Goal: Information Seeking & Learning: Learn about a topic

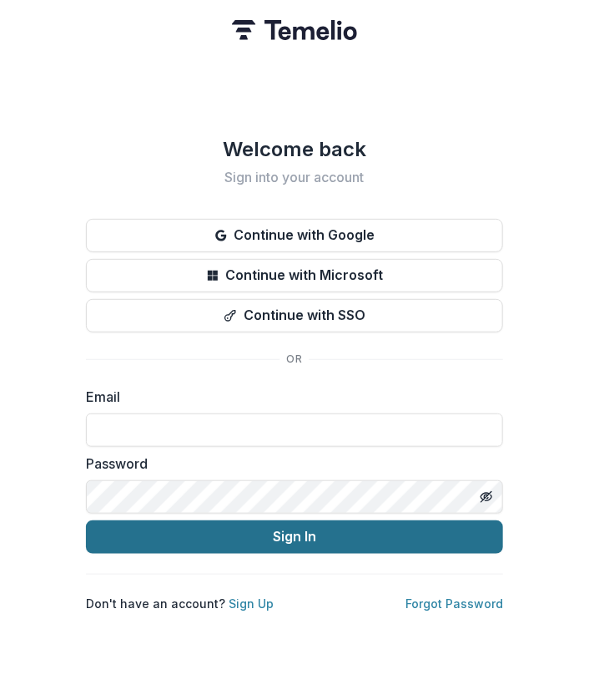
type input "**********"
click at [291, 537] on button "Sign In" at bounding box center [294, 536] width 417 height 33
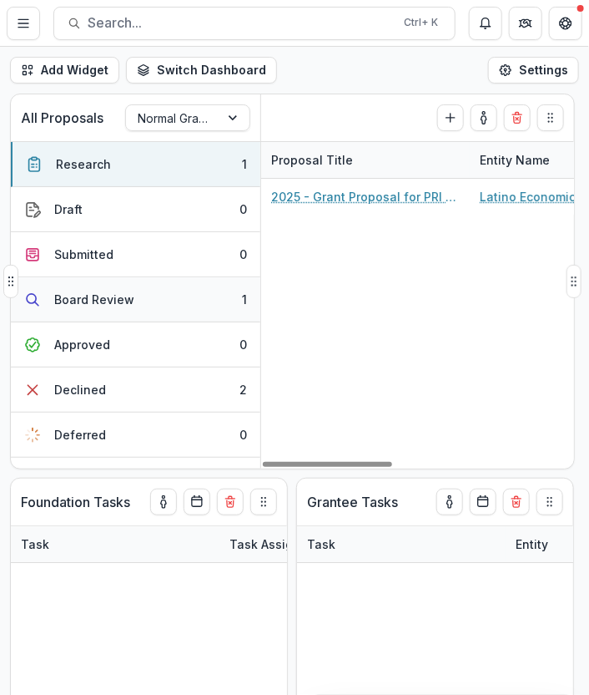
click at [147, 300] on button "Board Review 1" at bounding box center [136, 299] width 250 height 45
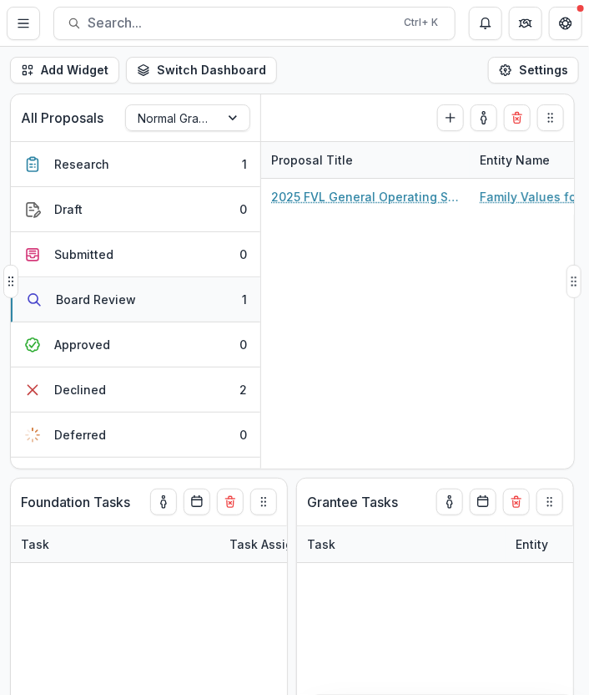
click at [100, 296] on div "Board Review" at bounding box center [96, 300] width 80 height 18
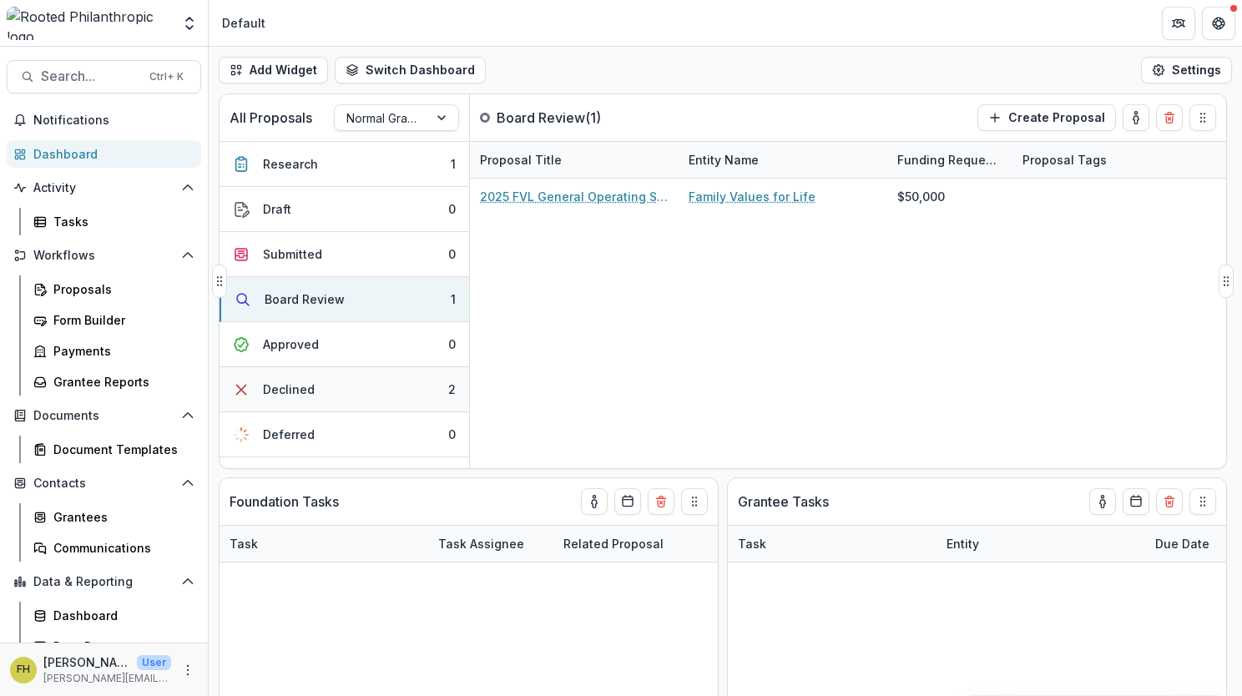
click at [349, 383] on button "Declined 2" at bounding box center [345, 389] width 250 height 45
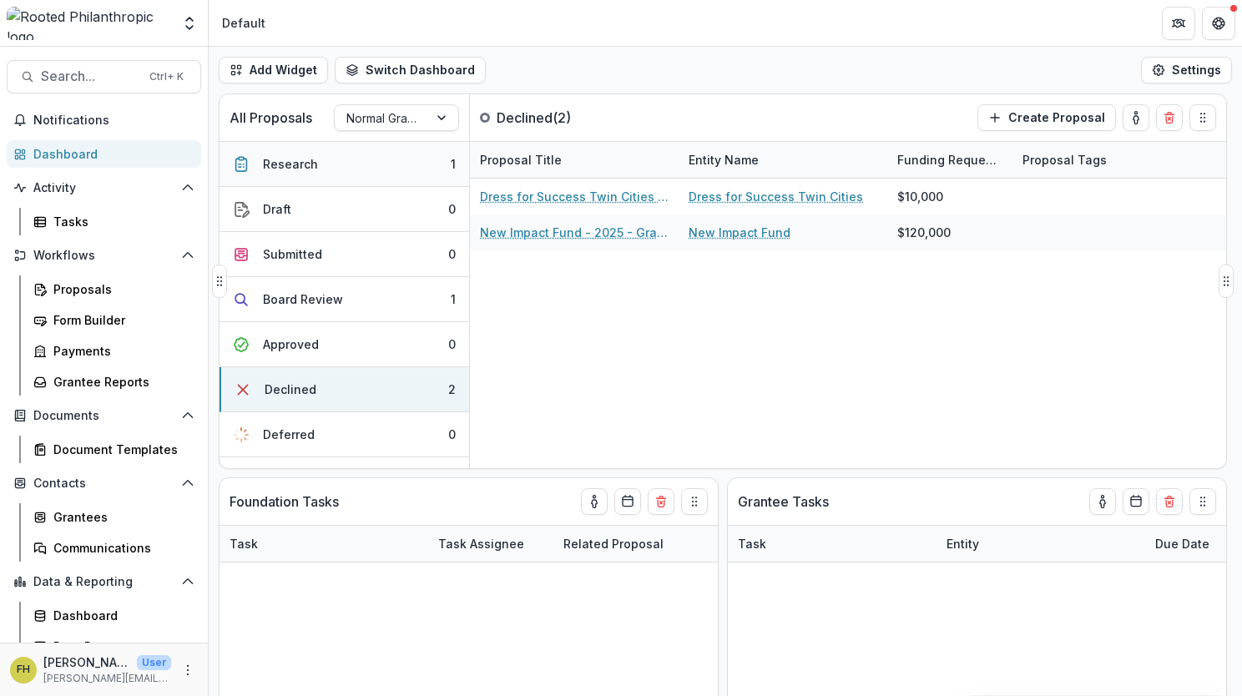
click at [297, 164] on div "Research" at bounding box center [290, 164] width 55 height 18
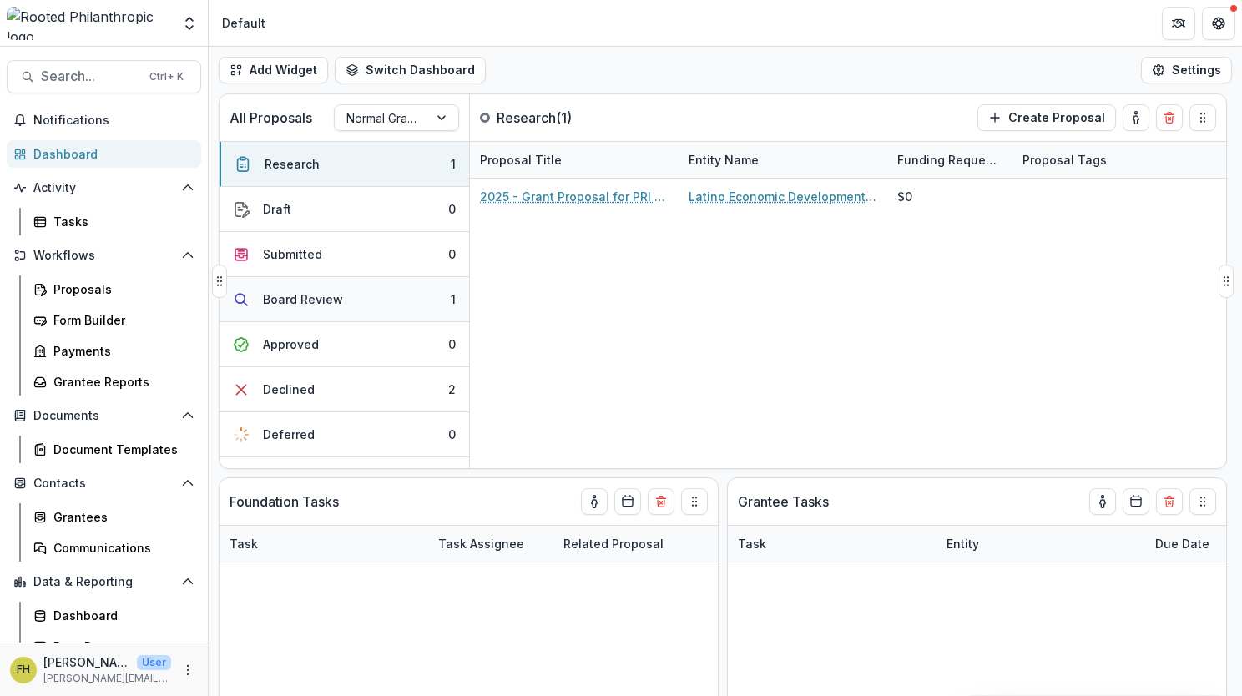
click at [311, 291] on div "Board Review" at bounding box center [303, 300] width 80 height 18
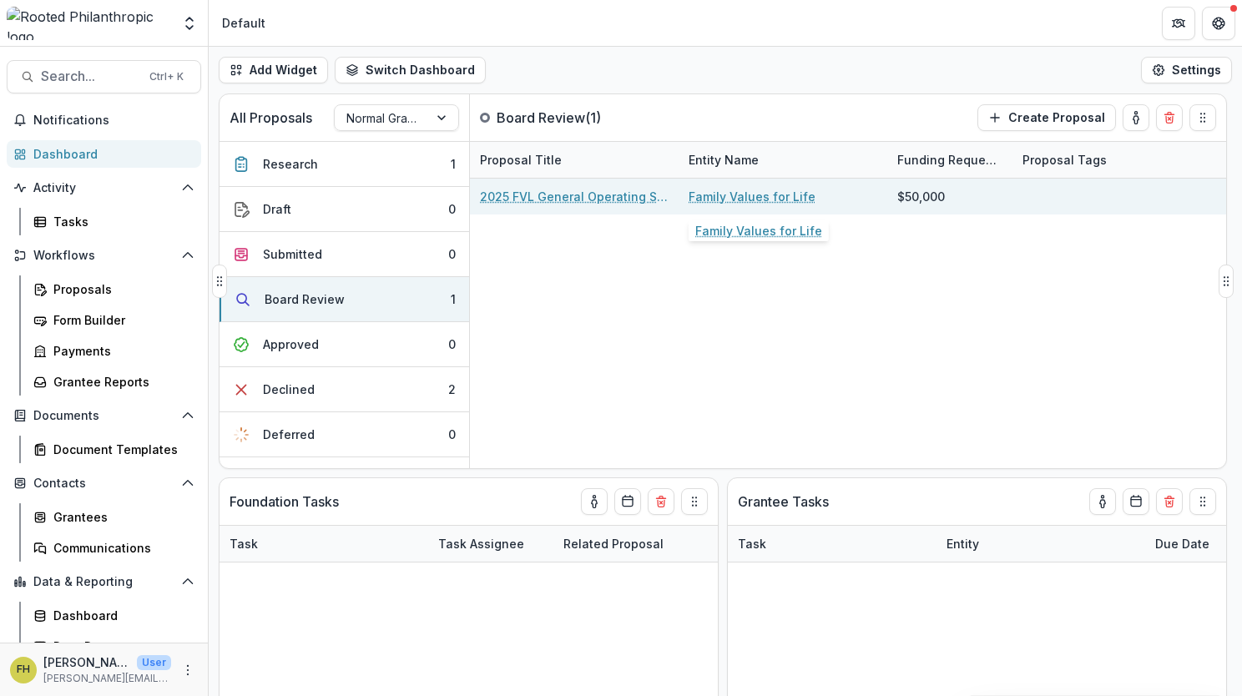
click at [589, 189] on link "Family Values for Life" at bounding box center [752, 197] width 127 height 18
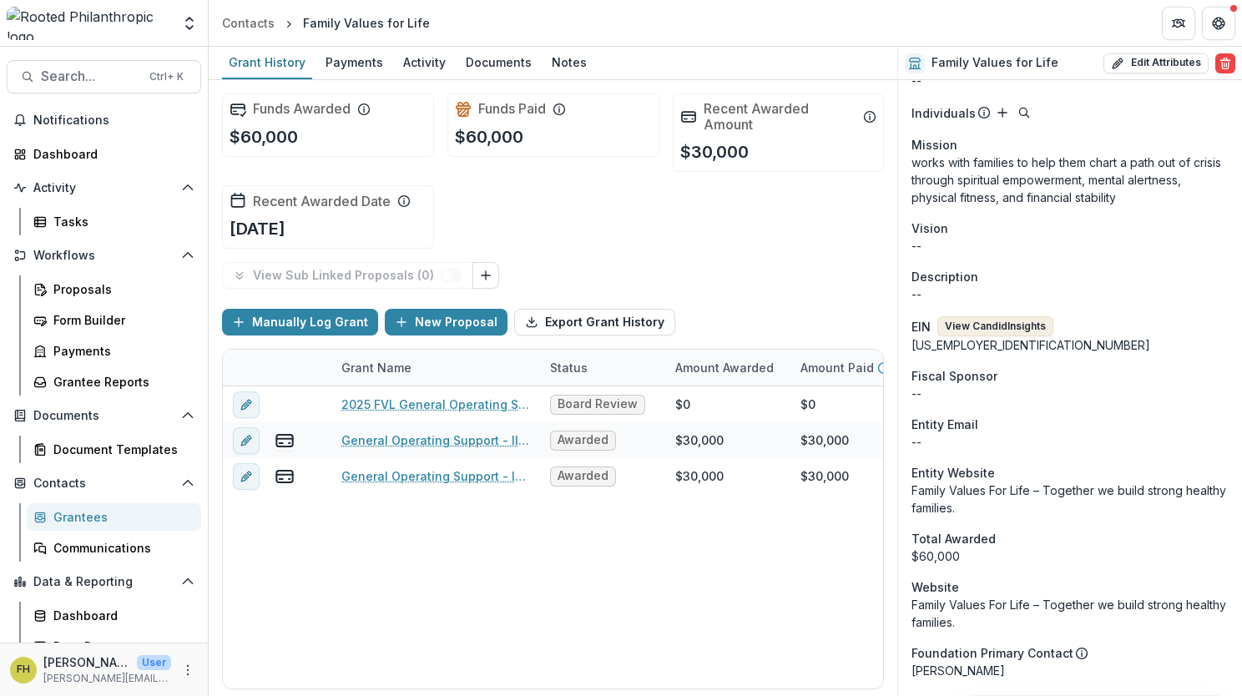
scroll to position [417, 0]
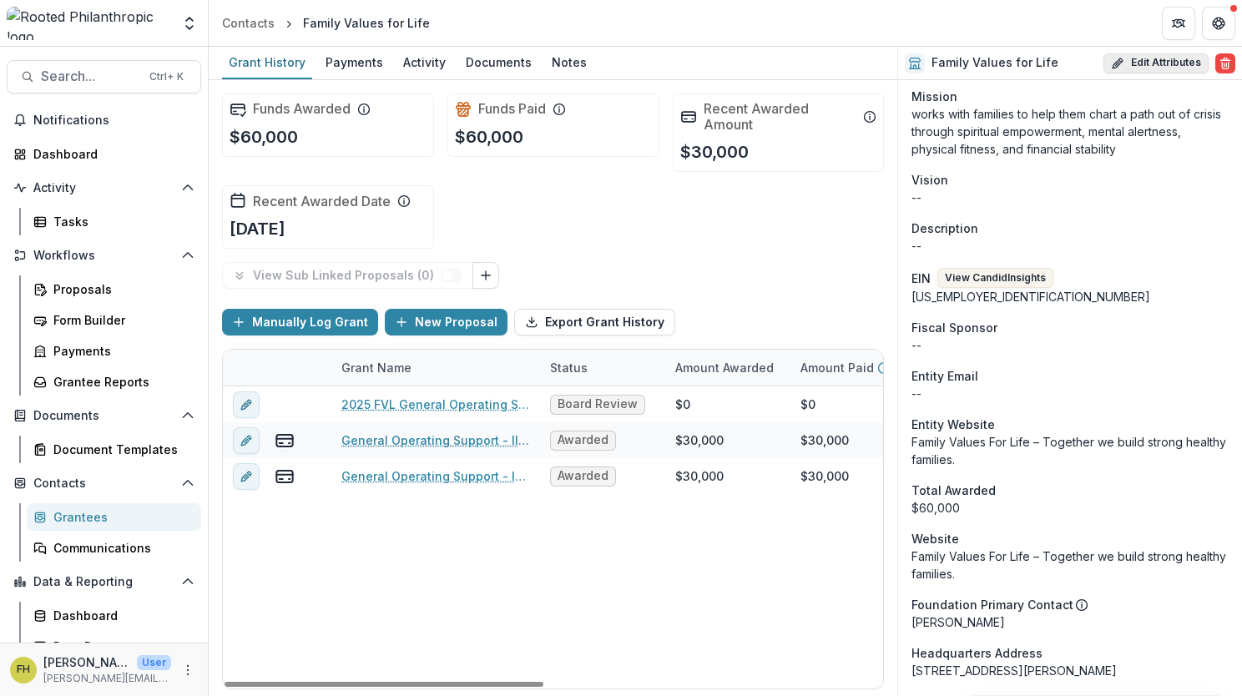
click at [589, 58] on button "Edit Attributes" at bounding box center [1156, 63] width 105 height 20
select select
type input "**********"
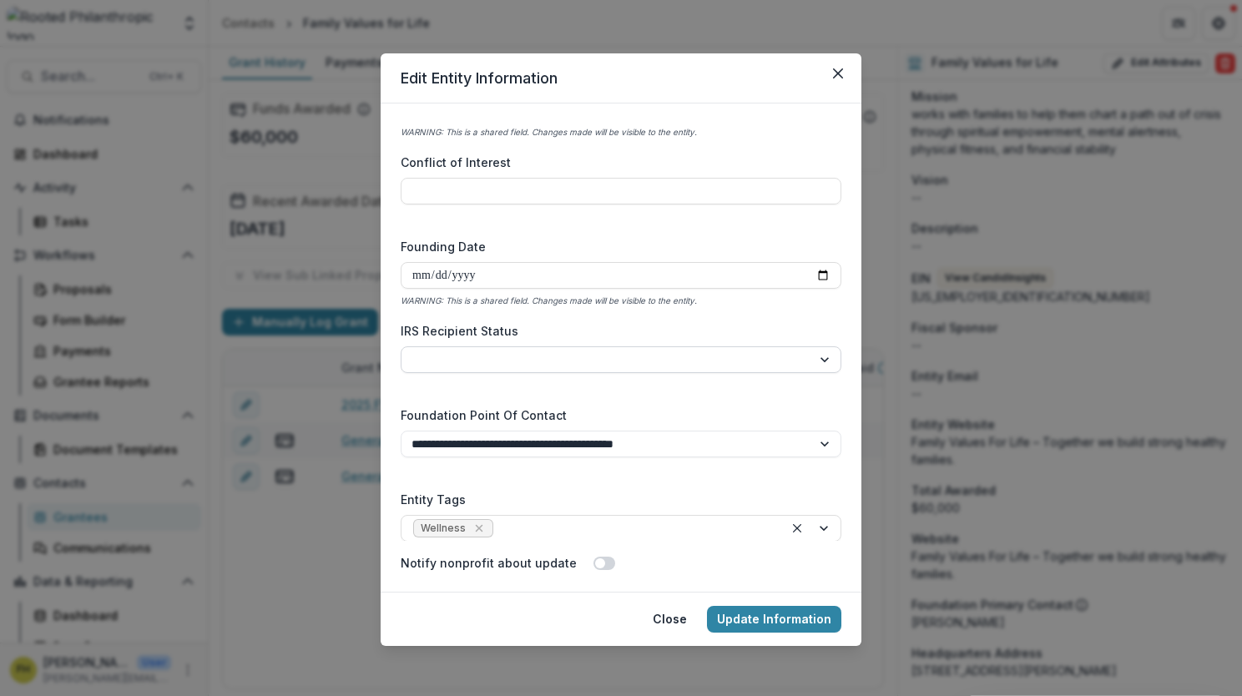
scroll to position [3, 0]
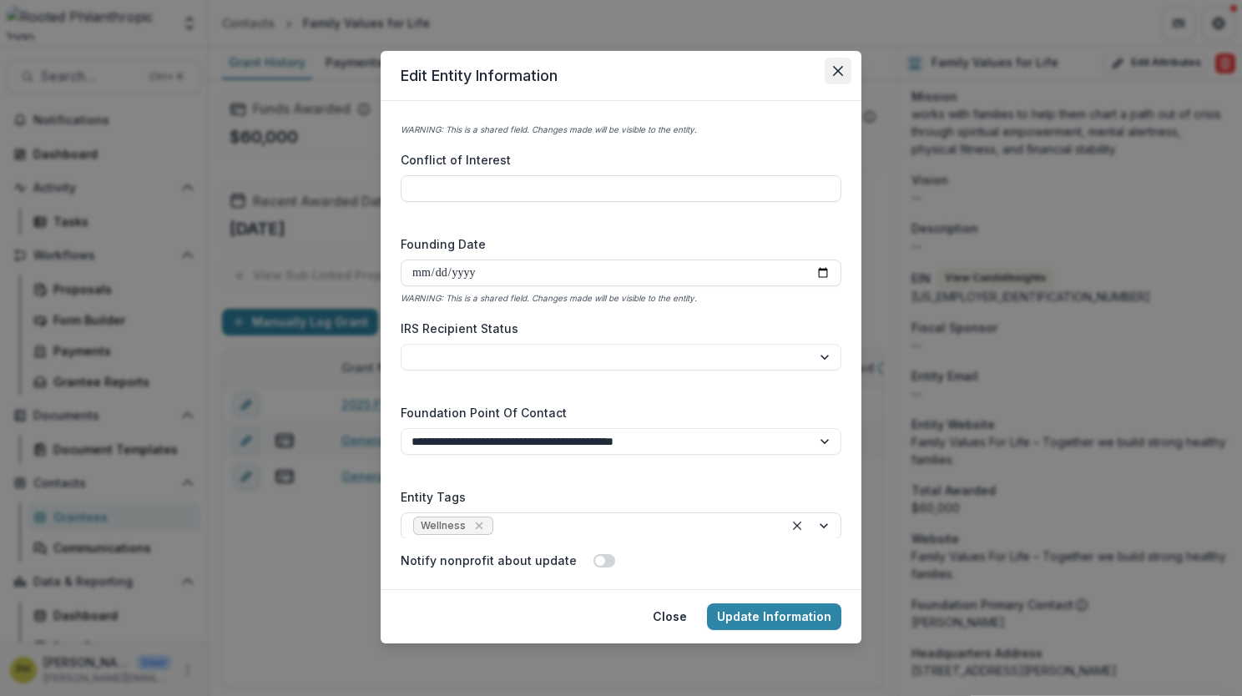
click at [589, 76] on button "Close" at bounding box center [838, 71] width 27 height 27
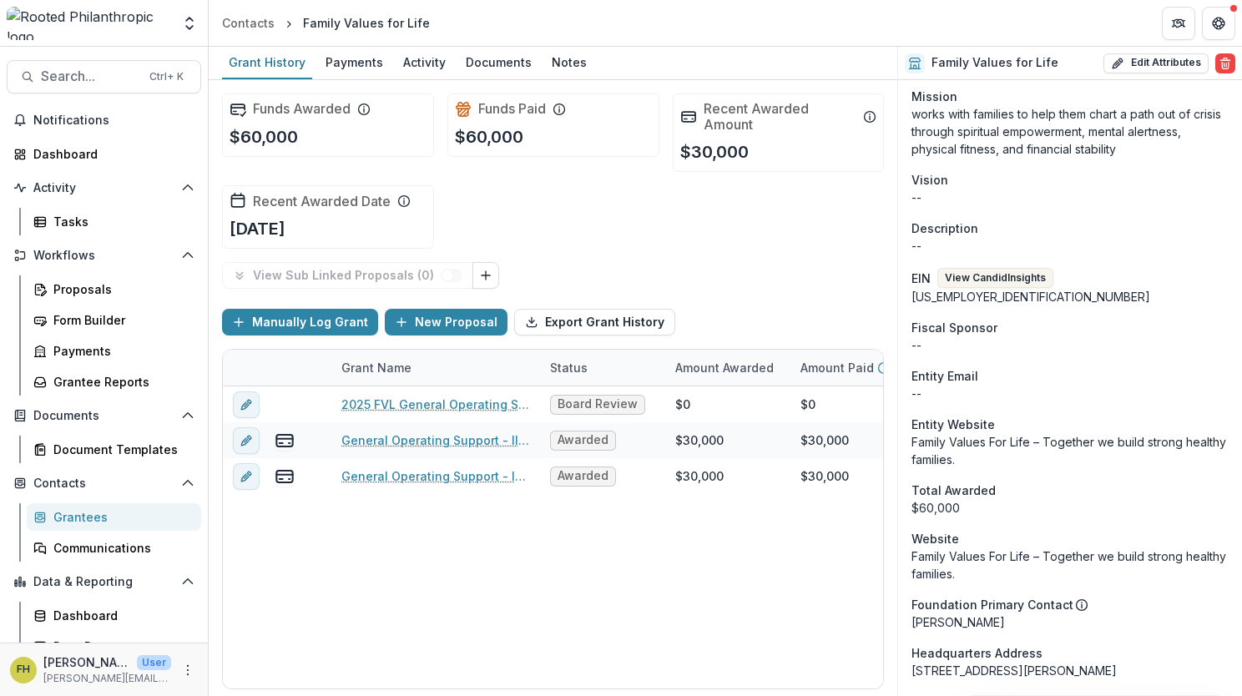
scroll to position [501, 0]
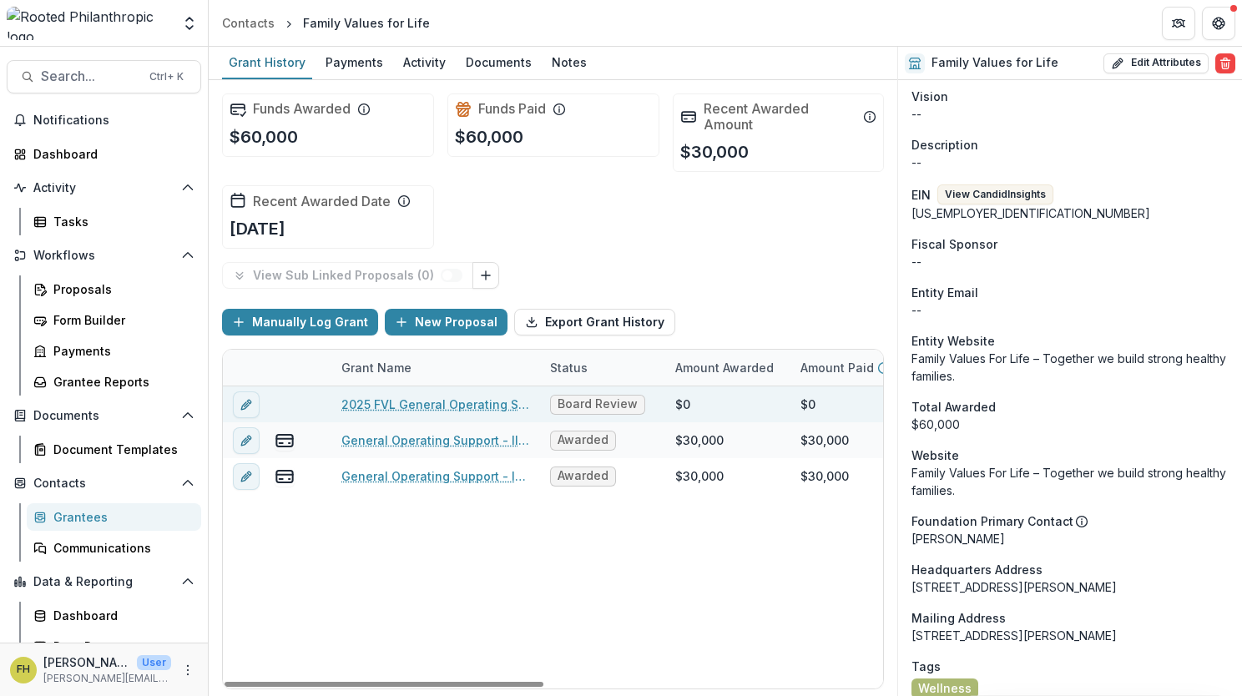
drag, startPoint x: 377, startPoint y: 392, endPoint x: 303, endPoint y: 404, distance: 75.2
click at [326, 404] on div "Grant Name Status Amount Awarded Amount Paid Start Date End Date Program Areas …" at bounding box center [553, 519] width 660 height 339
click at [254, 399] on button "edit" at bounding box center [246, 405] width 27 height 27
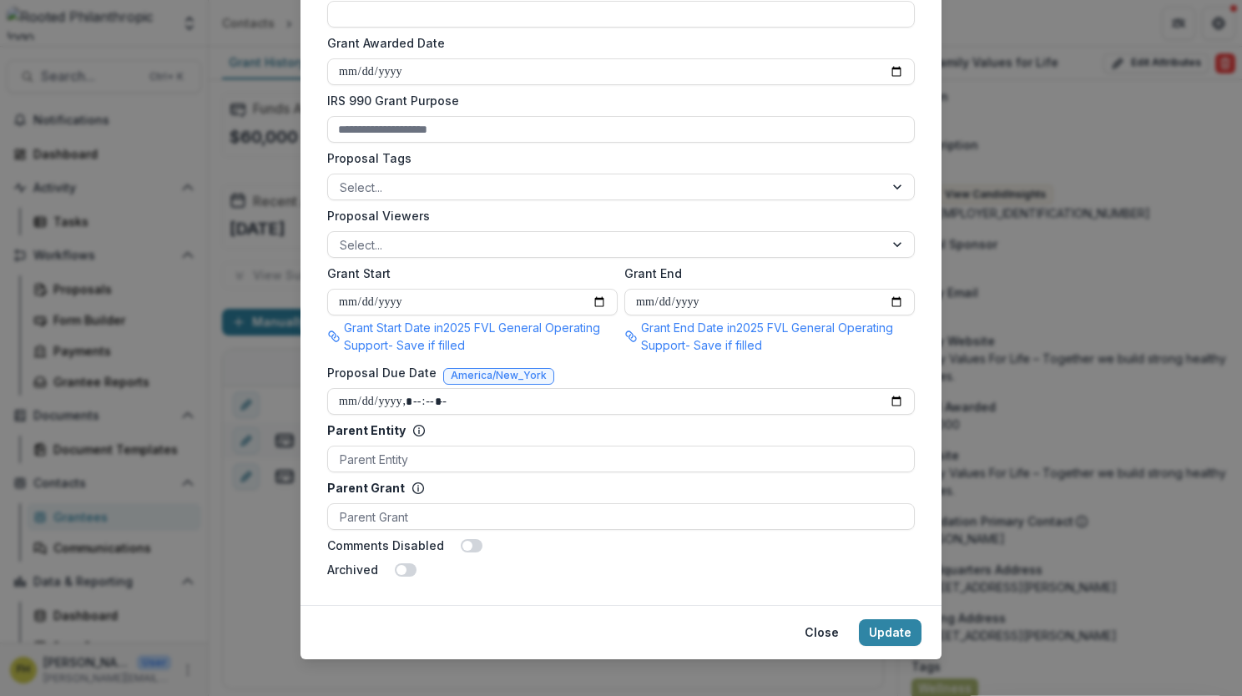
scroll to position [638, 0]
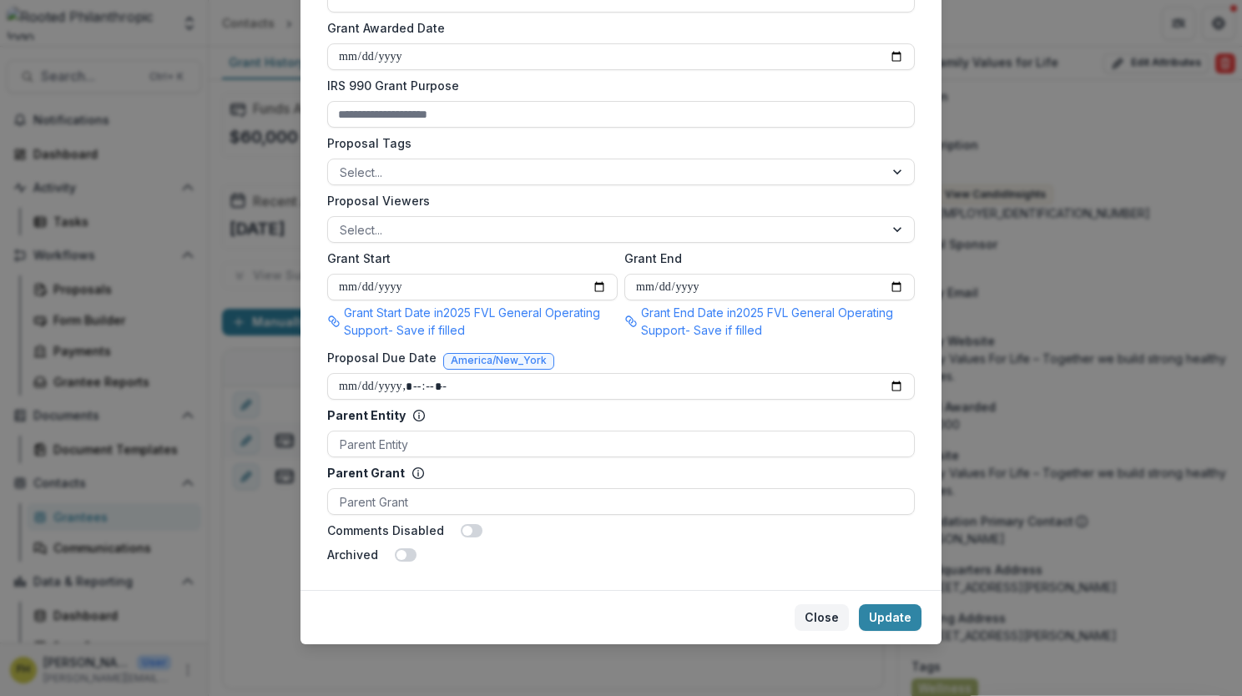
click at [589, 609] on button "Close" at bounding box center [822, 617] width 54 height 27
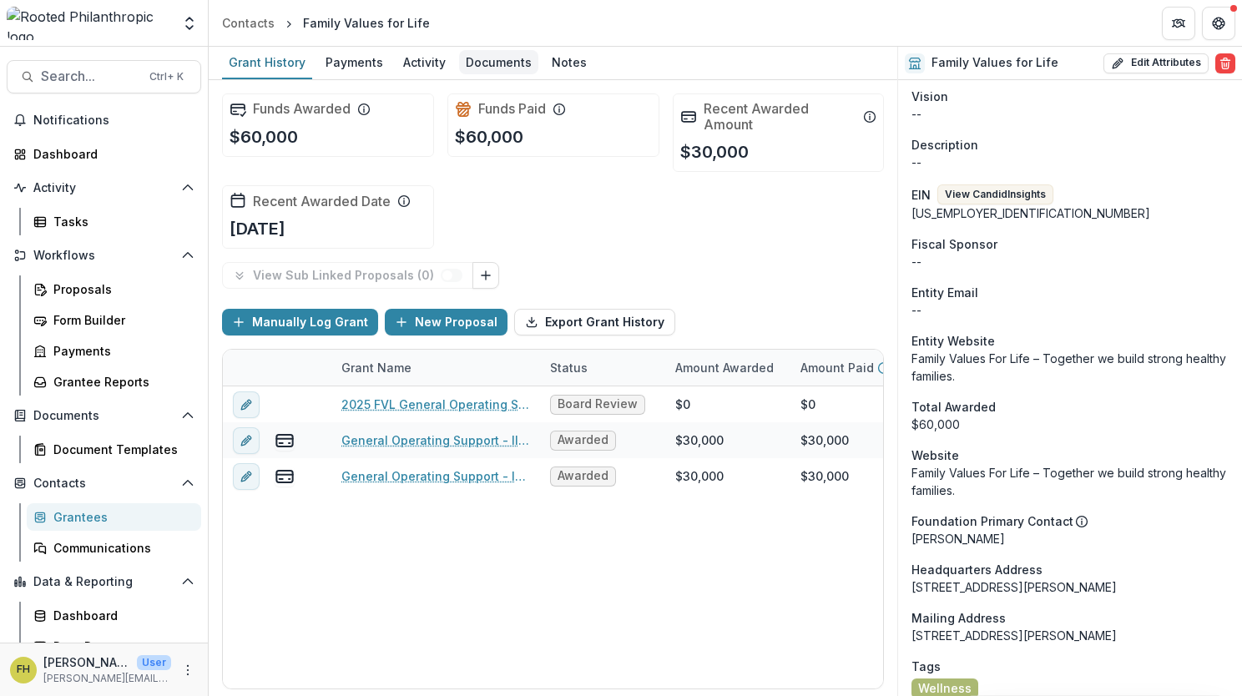
click at [479, 62] on div "Documents" at bounding box center [498, 62] width 79 height 24
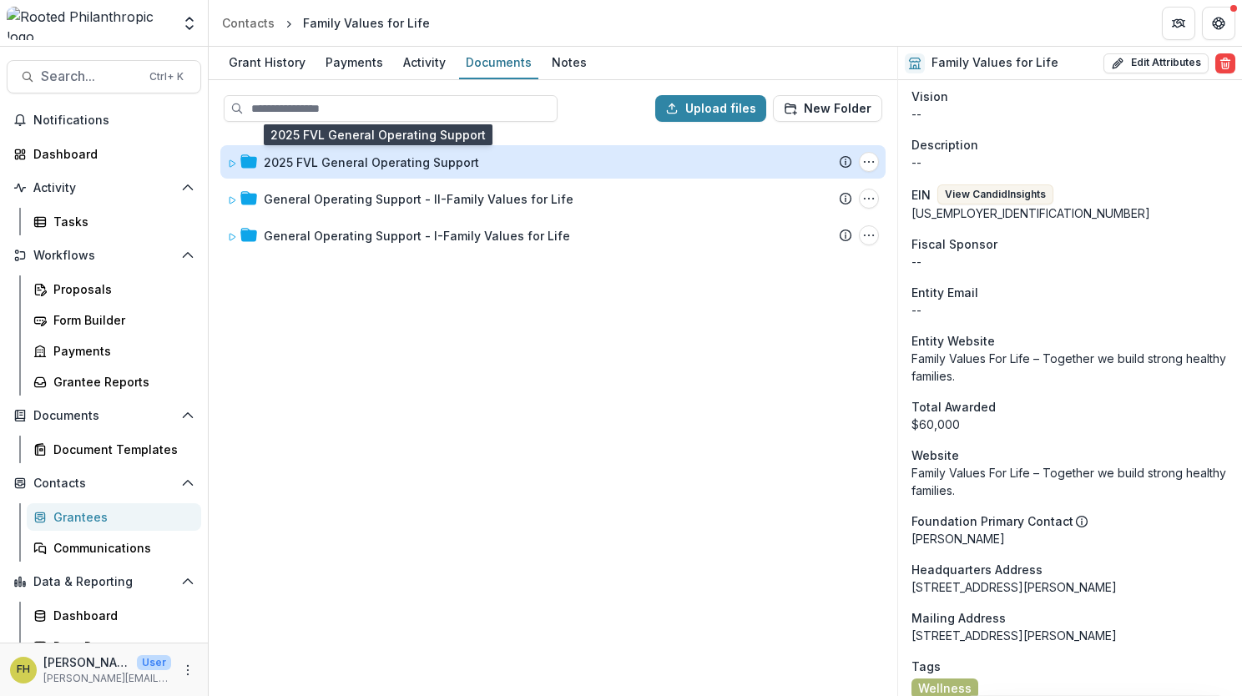
click at [360, 159] on div "2025 FVL General Operating Support" at bounding box center [371, 163] width 215 height 18
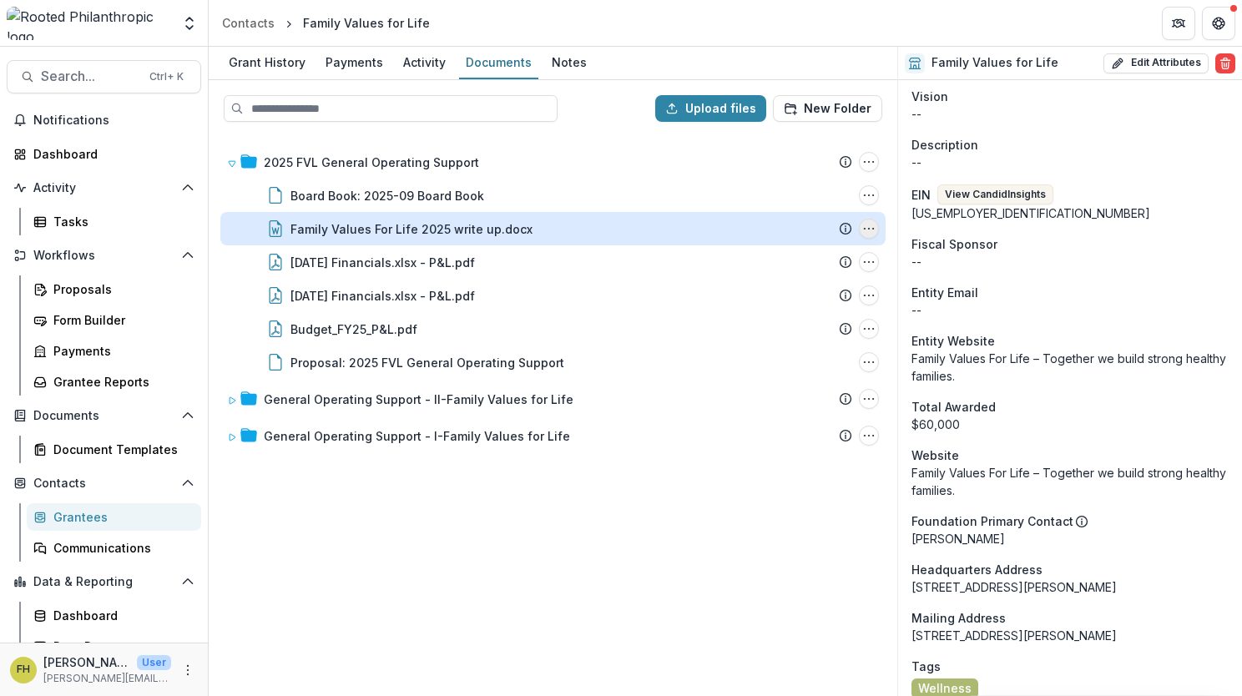
click at [589, 229] on icon "Family Values For Life 2025 write up.docx Options" at bounding box center [868, 228] width 13 height 13
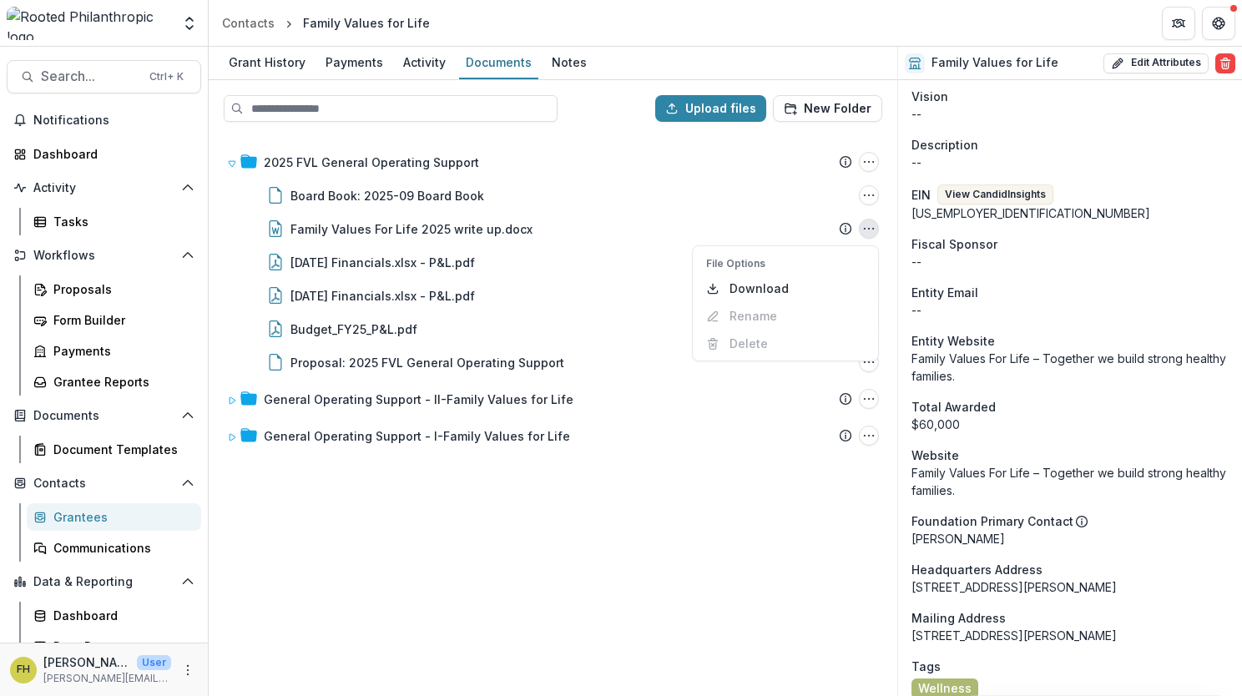
click at [589, 18] on header "Contacts Family Values for Life" at bounding box center [726, 23] width 1034 height 46
